Goal: Complete application form: Complete application form

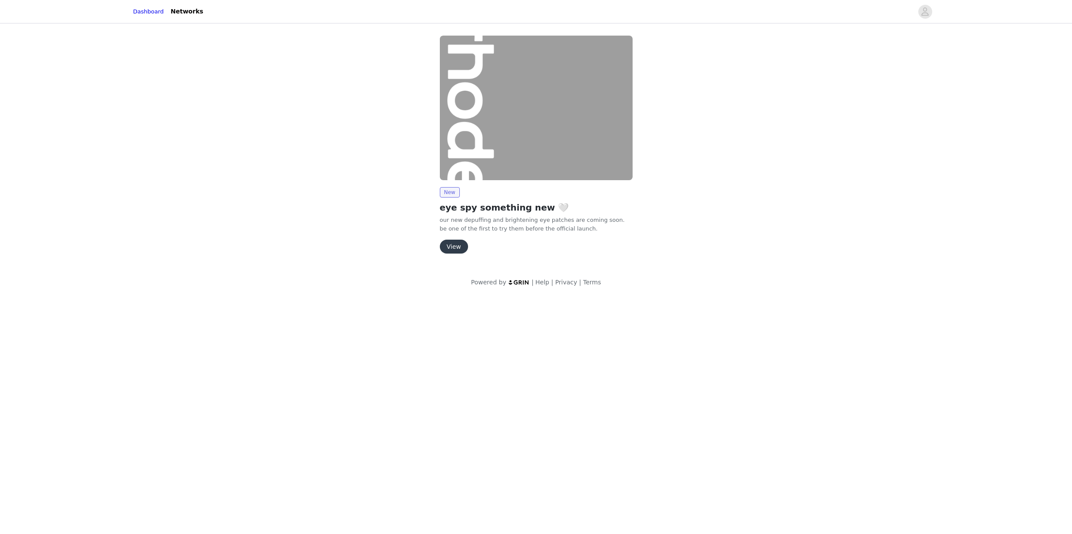
click at [452, 249] on button "View" at bounding box center [454, 247] width 28 height 14
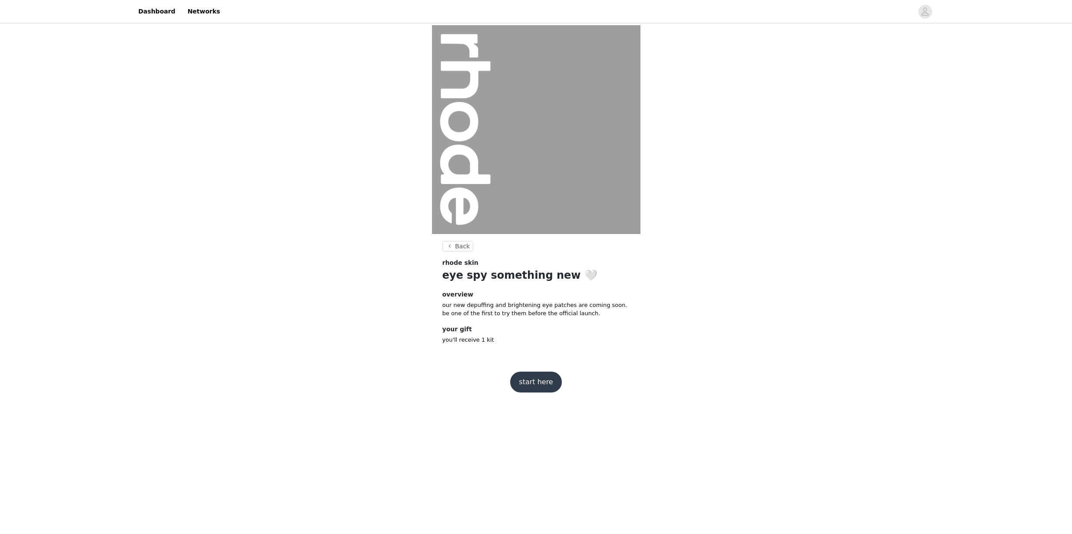
click at [522, 380] on button "start here" at bounding box center [535, 382] width 51 height 21
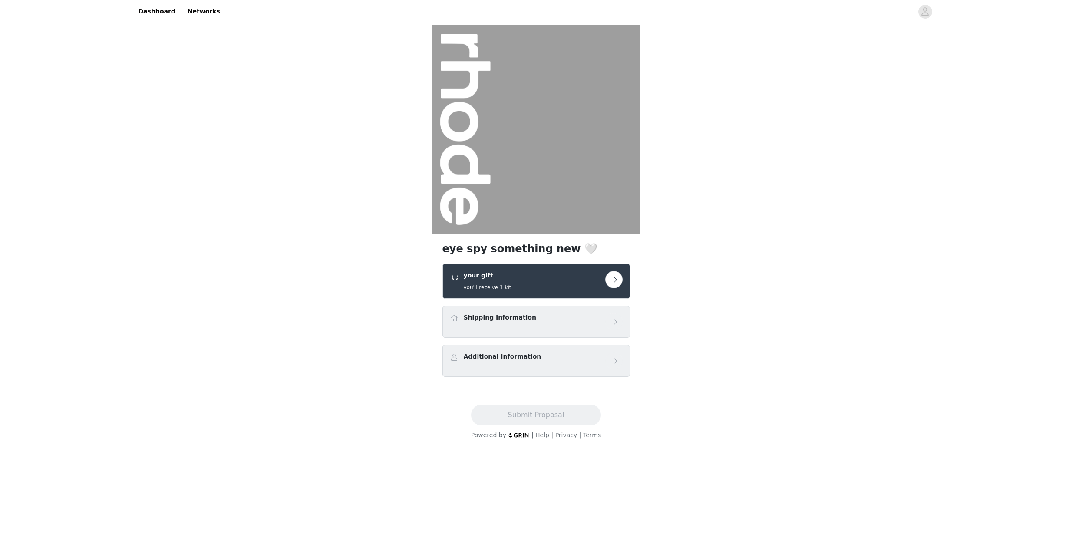
click at [523, 321] on h4 "Shipping Information" at bounding box center [500, 317] width 73 height 9
click at [611, 285] on button "button" at bounding box center [613, 279] width 17 height 17
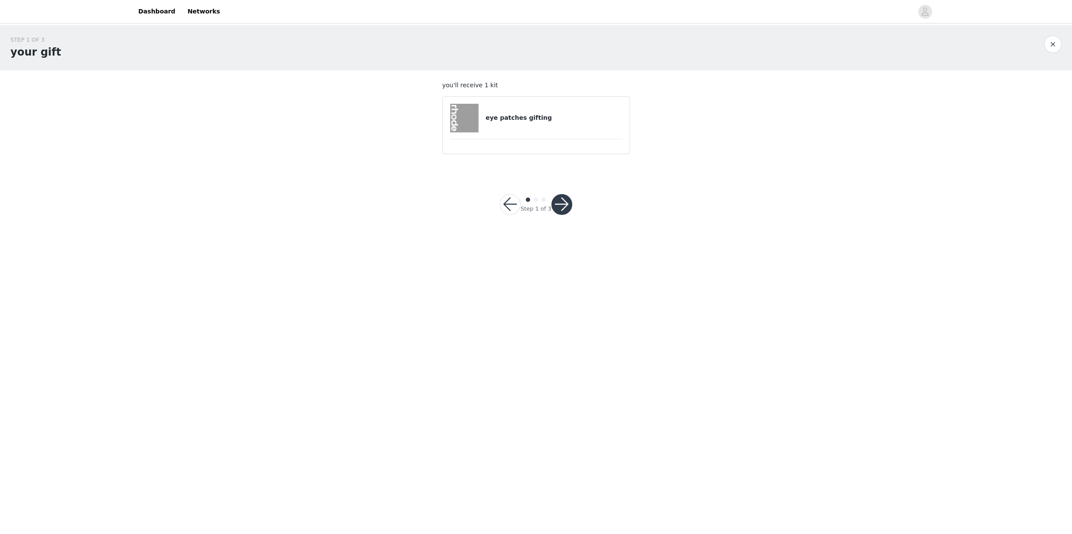
click at [554, 118] on h4 "eye patches gifting" at bounding box center [554, 117] width 137 height 9
click at [541, 121] on h4 "eye patches gifting" at bounding box center [554, 117] width 137 height 9
click at [555, 203] on button "button" at bounding box center [562, 204] width 21 height 21
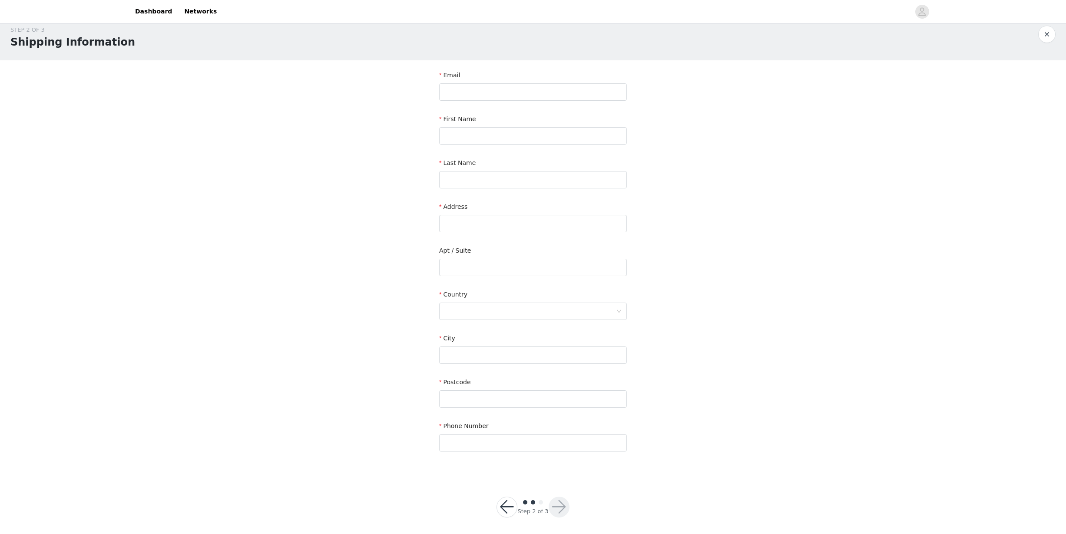
scroll to position [14, 0]
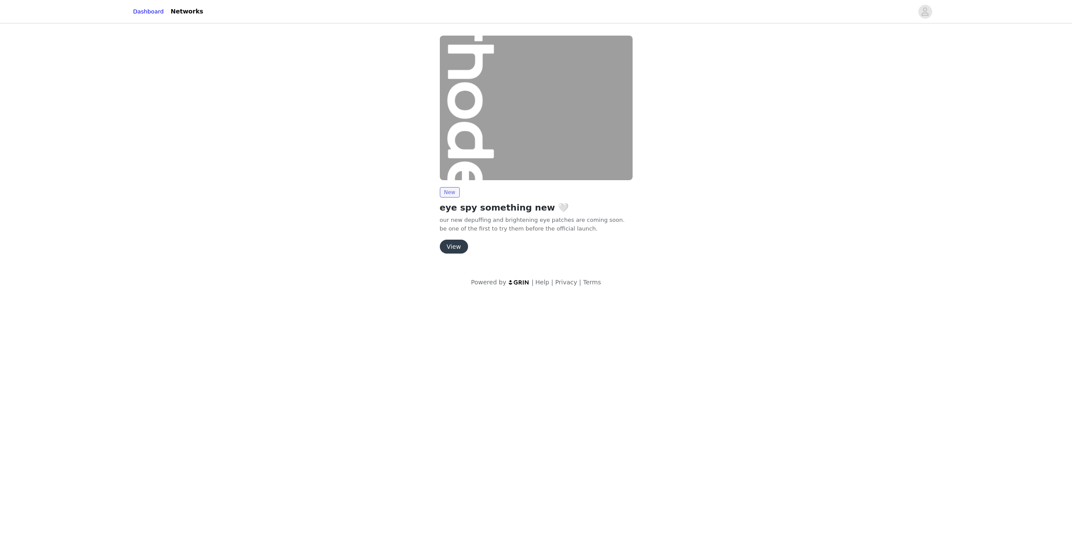
click at [455, 245] on button "View" at bounding box center [454, 247] width 28 height 14
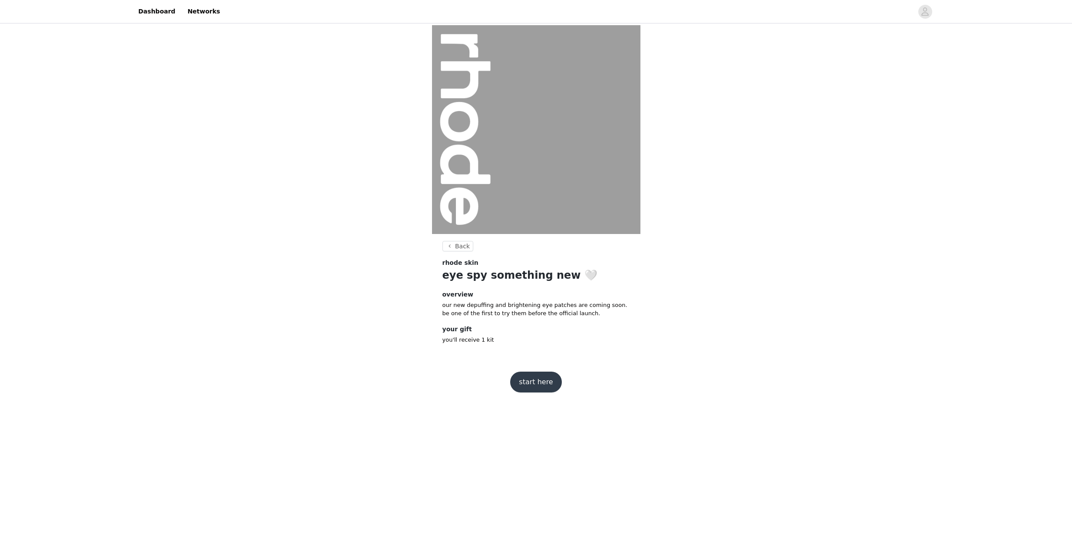
click at [533, 389] on button "start here" at bounding box center [535, 382] width 51 height 21
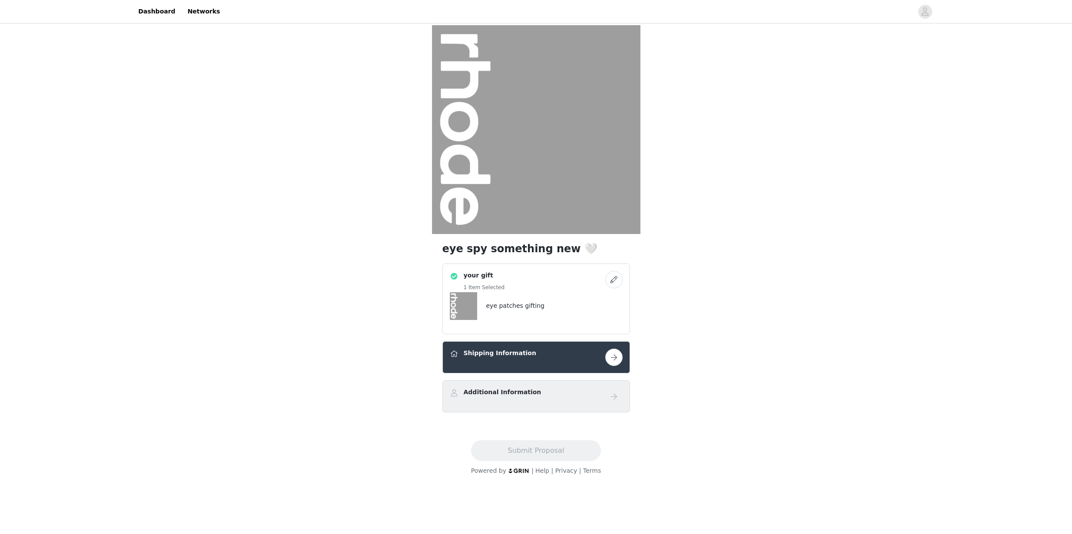
click at [619, 359] on button "button" at bounding box center [613, 357] width 17 height 17
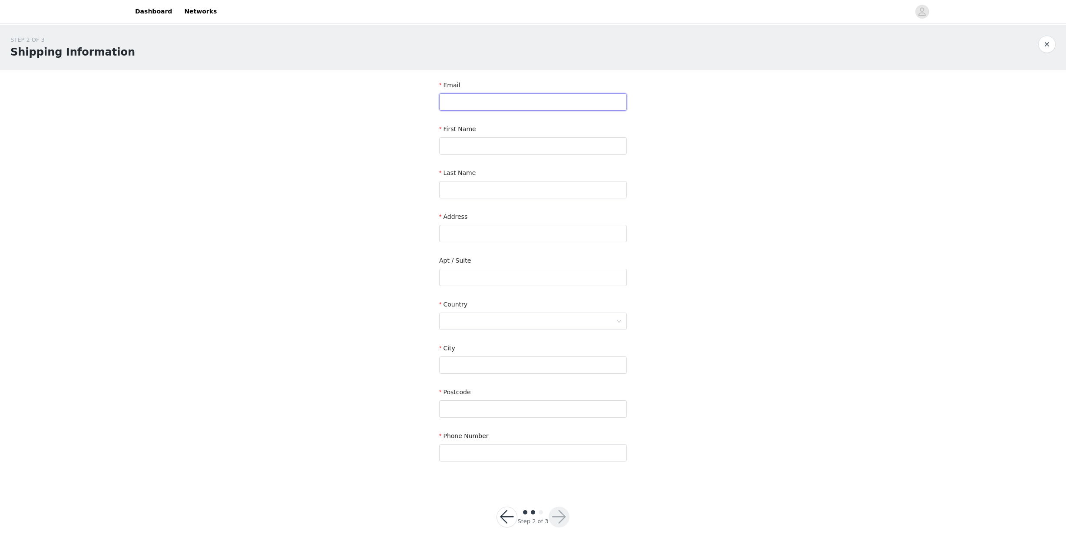
click at [469, 106] on input "text" at bounding box center [533, 101] width 188 height 17
type input "info@mile-management.com"
type input "Sammy"
type input "Robinson"
type input "100 Oxford Street"
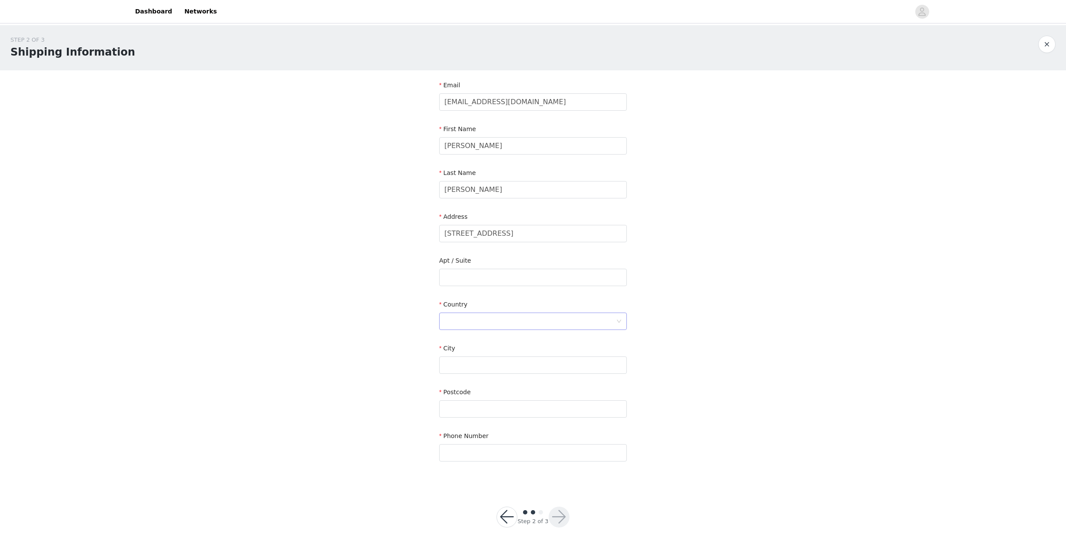
click at [482, 323] on div at bounding box center [530, 321] width 172 height 17
type input "aUSTRAL"
click at [486, 334] on li "Australia" at bounding box center [533, 341] width 188 height 14
click at [476, 363] on input "text" at bounding box center [533, 365] width 188 height 17
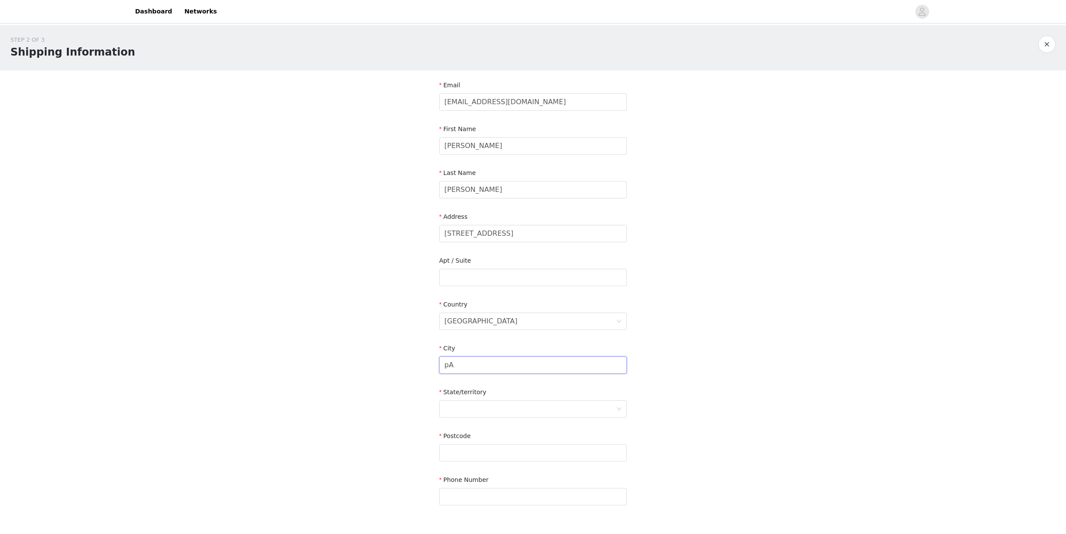
type input "p"
type input "Paddington"
click at [474, 413] on div at bounding box center [530, 409] width 172 height 17
click at [482, 442] on li "New South Wales" at bounding box center [533, 442] width 188 height 14
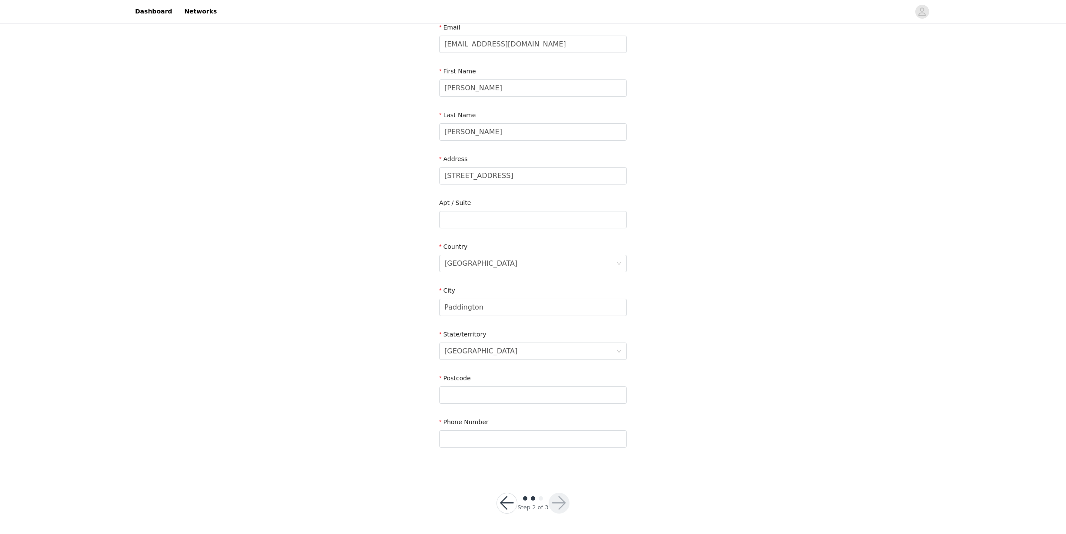
scroll to position [58, 0]
click at [484, 391] on input "text" at bounding box center [533, 394] width 188 height 17
type input "2021"
click at [456, 443] on input "text" at bounding box center [533, 438] width 188 height 17
type input "0"
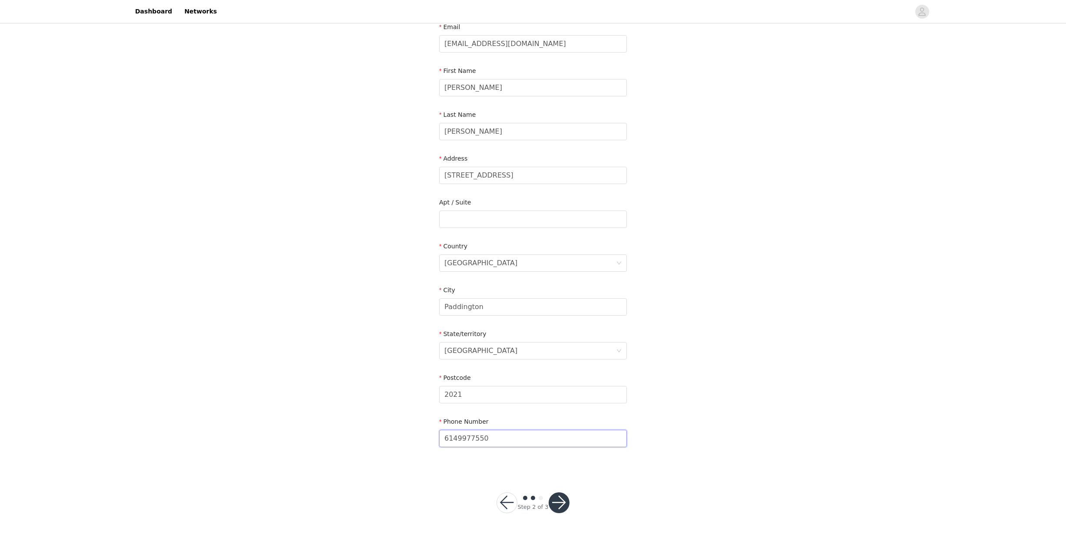
type input "6149977550"
click at [563, 508] on button "button" at bounding box center [559, 503] width 21 height 21
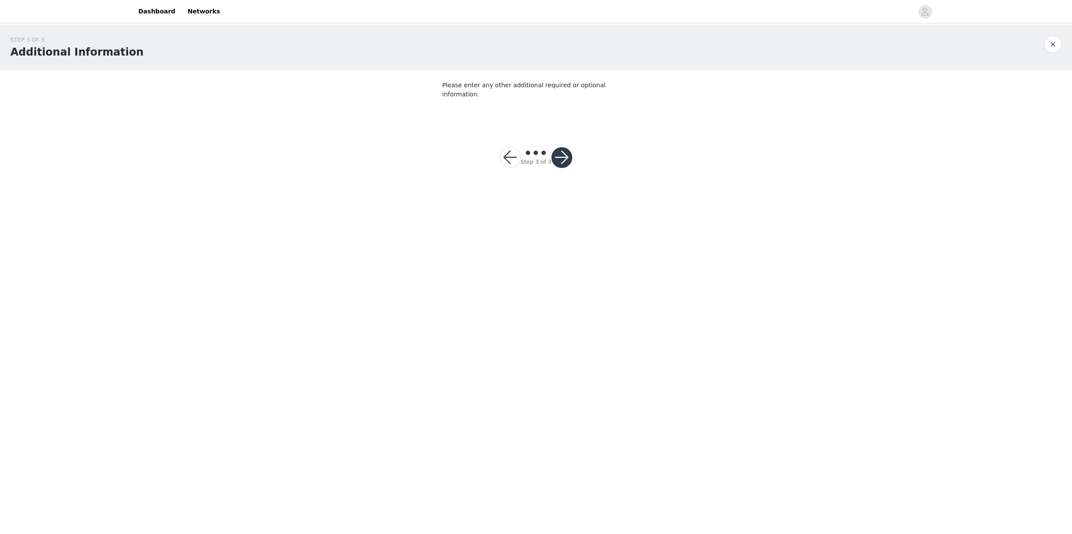
click at [563, 156] on button "button" at bounding box center [562, 157] width 21 height 21
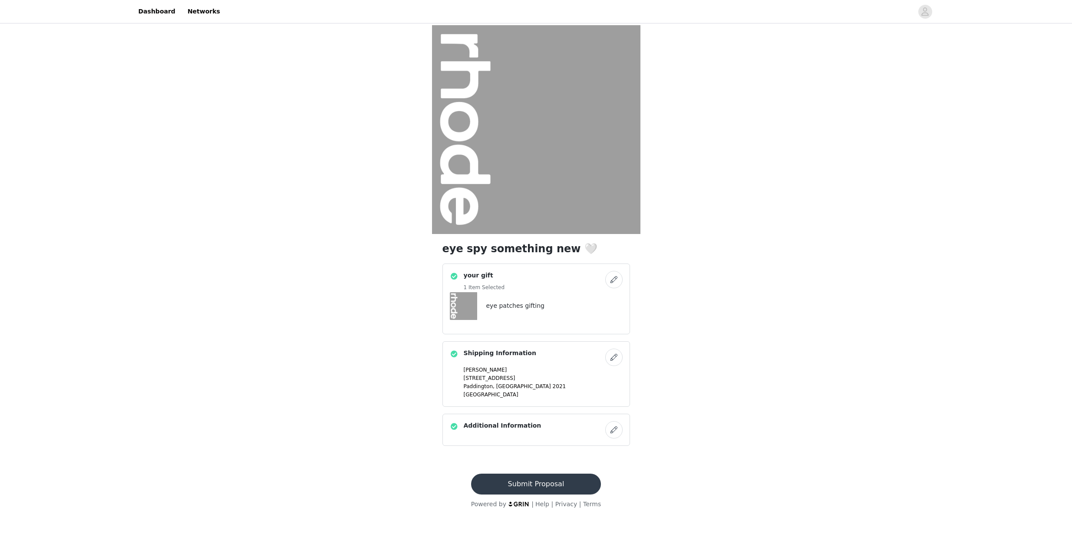
click at [614, 434] on button "button" at bounding box center [613, 429] width 17 height 17
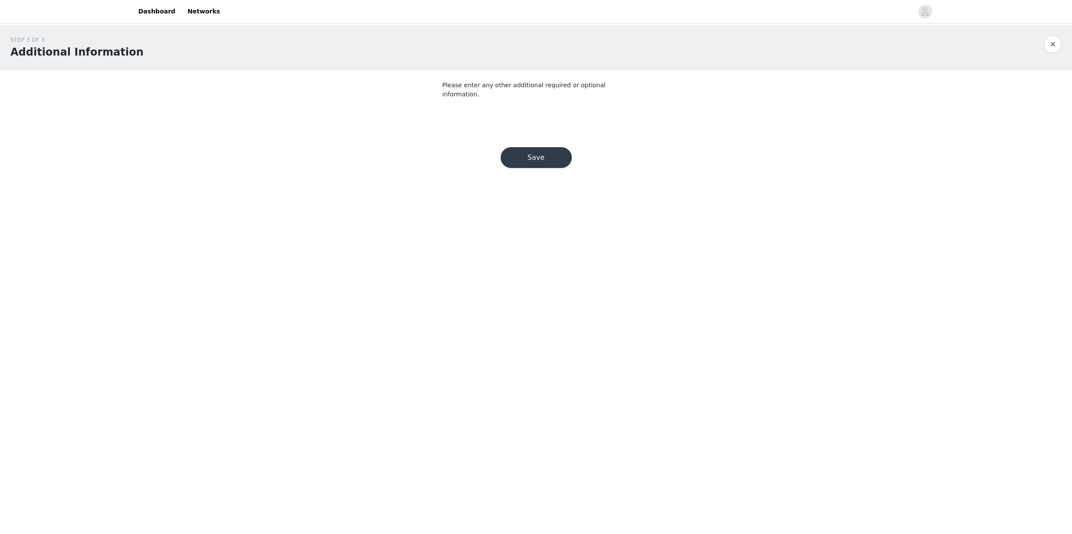
click at [556, 158] on button "Save" at bounding box center [536, 157] width 71 height 21
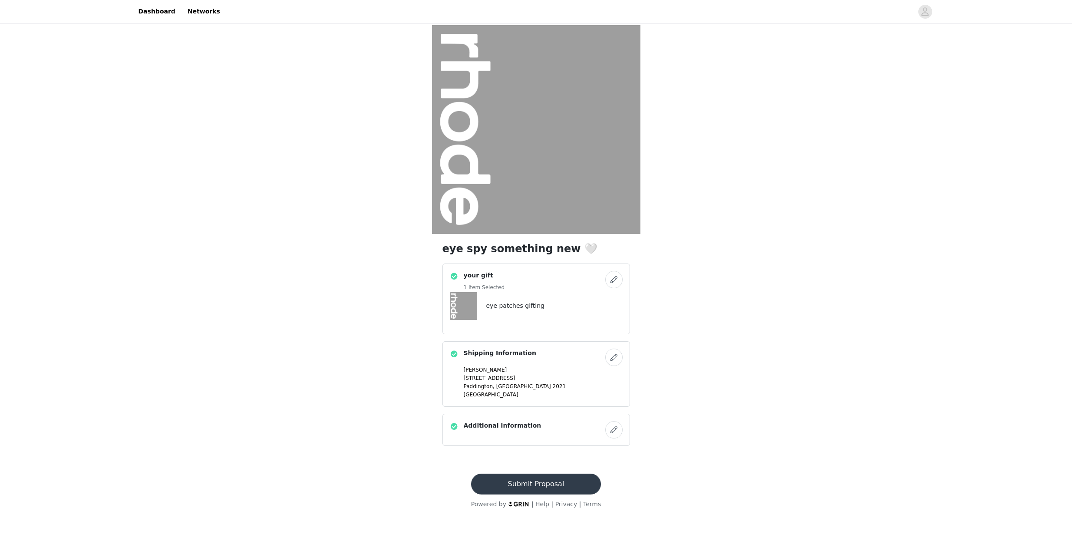
click at [567, 475] on button "Submit Proposal" at bounding box center [536, 484] width 130 height 21
